Goal: Find specific page/section: Find specific page/section

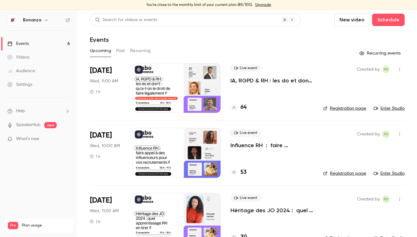
click at [32, 68] on div "Audience" at bounding box center [21, 71] width 28 height 6
